Goal: Task Accomplishment & Management: Manage account settings

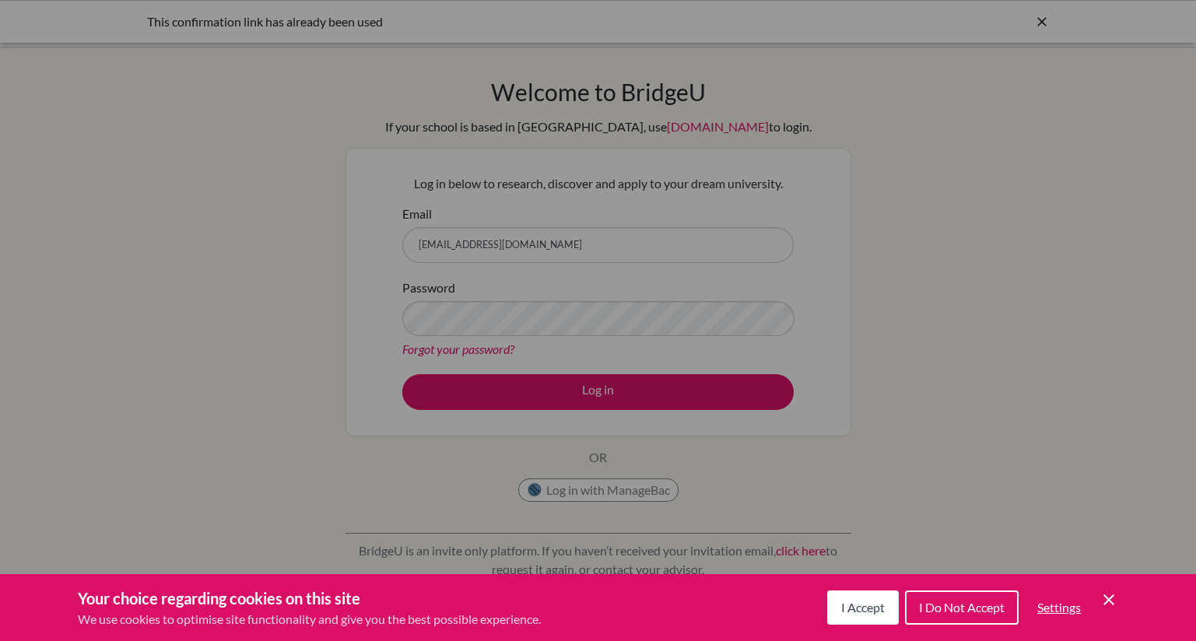
click at [490, 324] on div "Cookie Preferences" at bounding box center [598, 320] width 1196 height 641
click at [865, 614] on span "I Accept" at bounding box center [863, 607] width 44 height 15
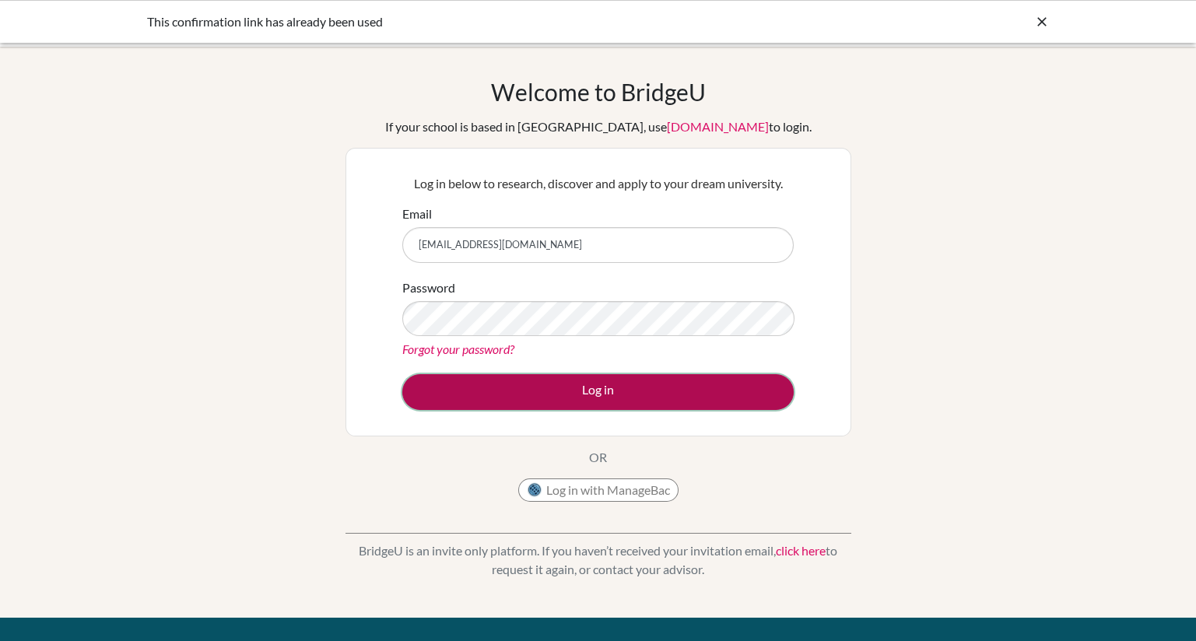
click at [643, 405] on button "Log in" at bounding box center [597, 392] width 391 height 36
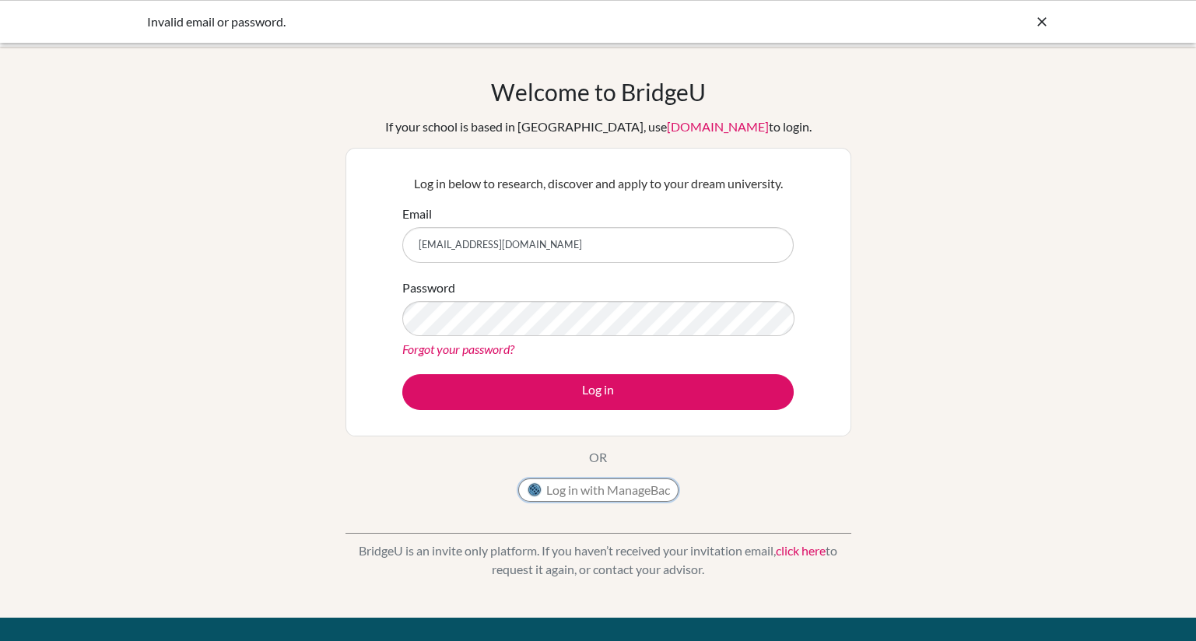
click at [614, 499] on button "Log in with ManageBac" at bounding box center [598, 489] width 160 height 23
drag, startPoint x: 555, startPoint y: 261, endPoint x: 242, endPoint y: 237, distance: 313.7
click at [242, 237] on div "Welcome to [GEOGRAPHIC_DATA] If your school is based in [GEOGRAPHIC_DATA], use …" at bounding box center [598, 332] width 1196 height 509
click at [440, 249] on input "Email" at bounding box center [597, 245] width 391 height 36
type input "[EMAIL_ADDRESS][DOMAIN_NAME]"
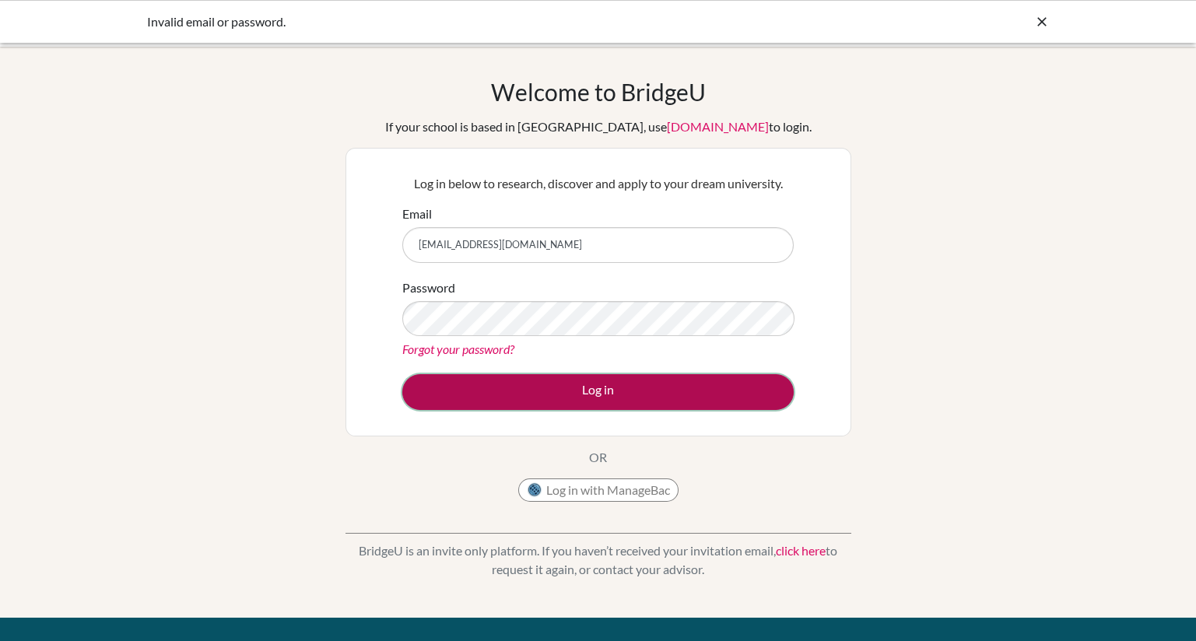
click at [701, 387] on button "Log in" at bounding box center [597, 392] width 391 height 36
